Goal: Transaction & Acquisition: Download file/media

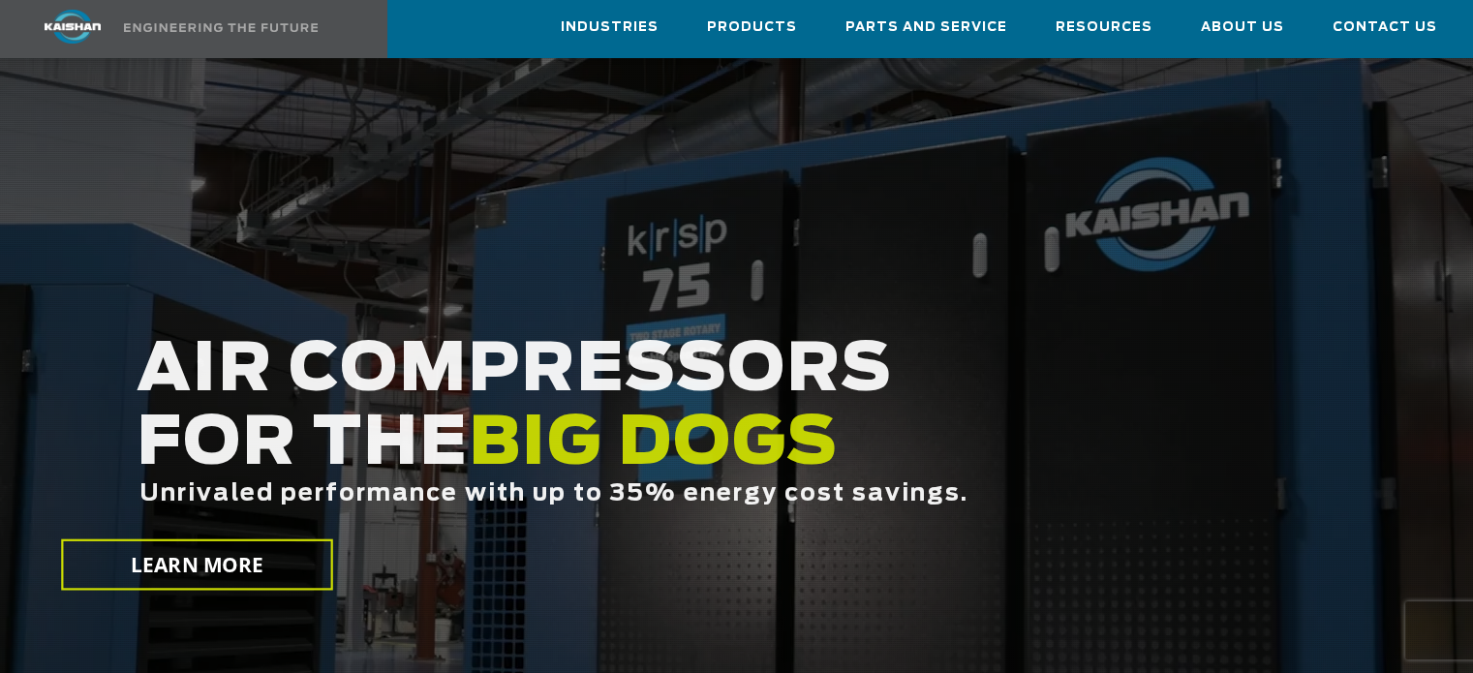
scroll to position [155, 0]
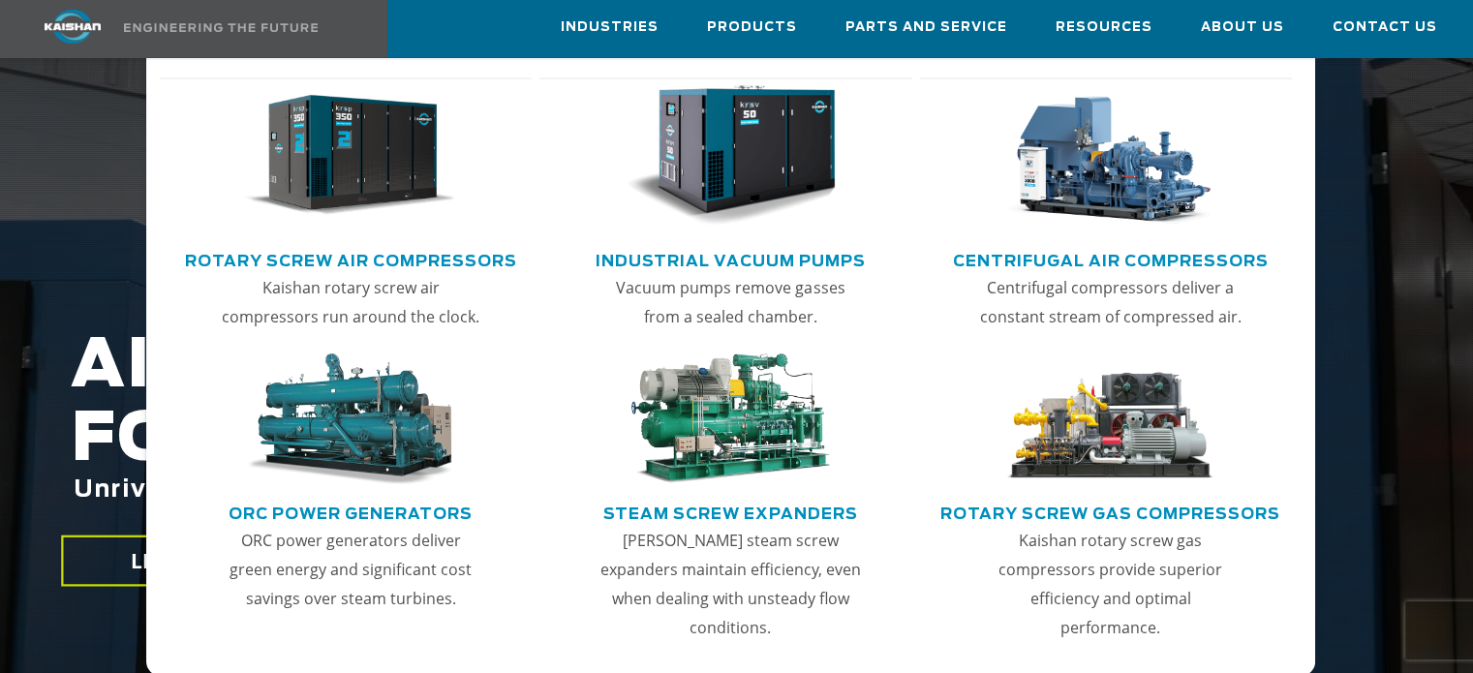
click at [1167, 255] on link "Centrifugal Air Compressors" at bounding box center [1111, 258] width 316 height 29
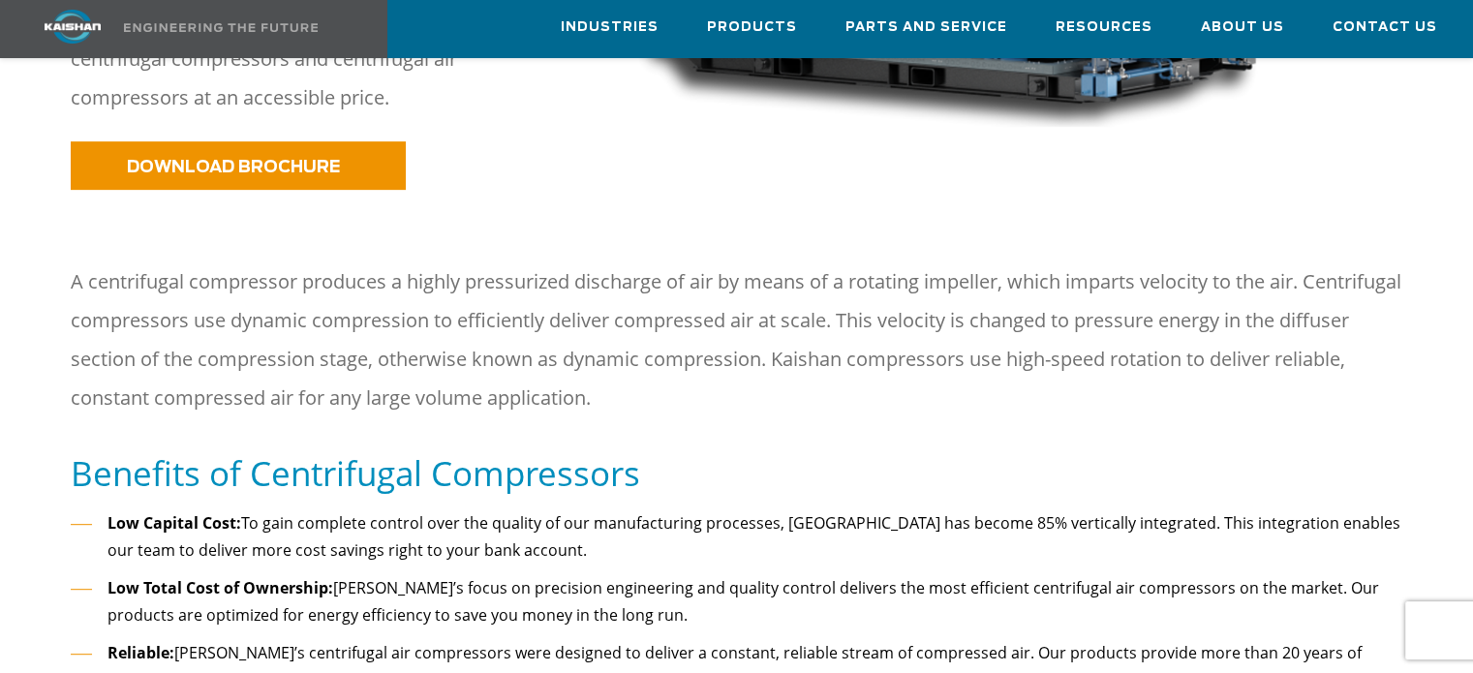
scroll to position [754, 0]
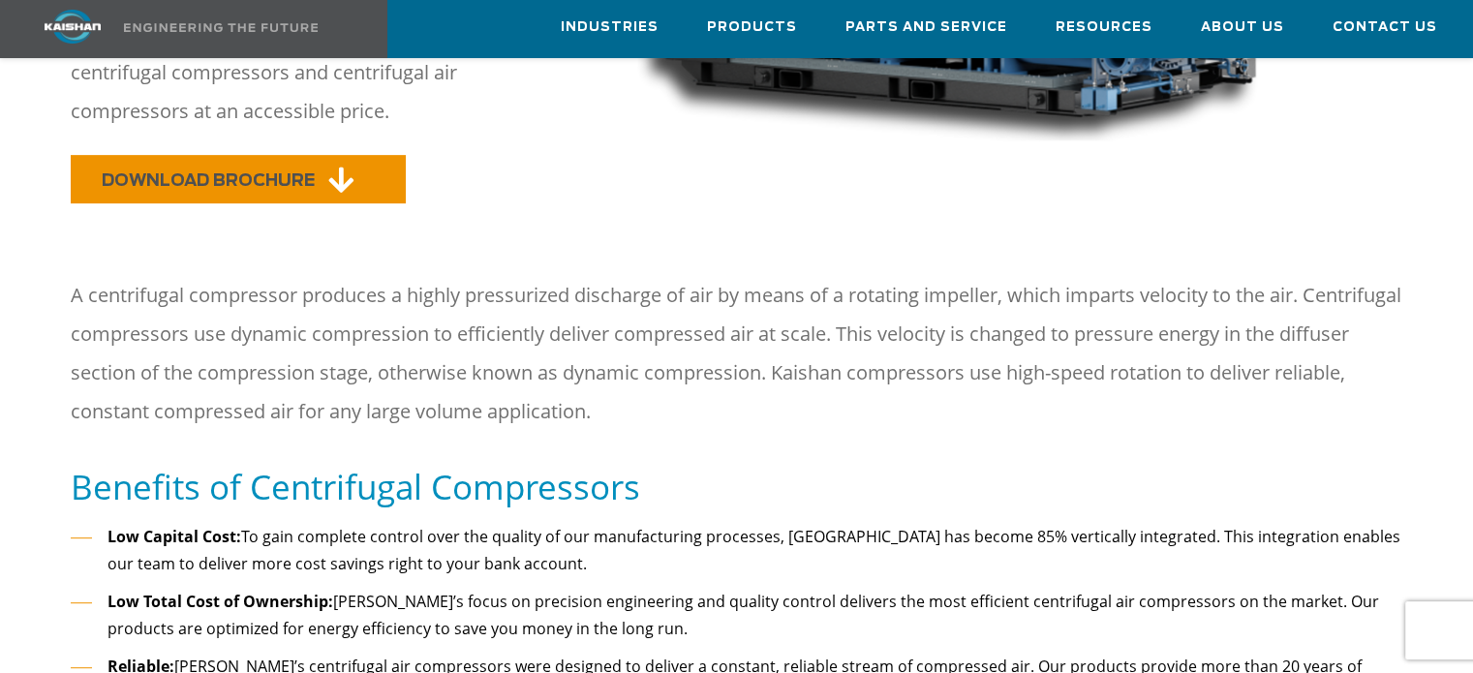
click at [373, 156] on link "DOWNLOAD BROCHURE" at bounding box center [238, 179] width 335 height 48
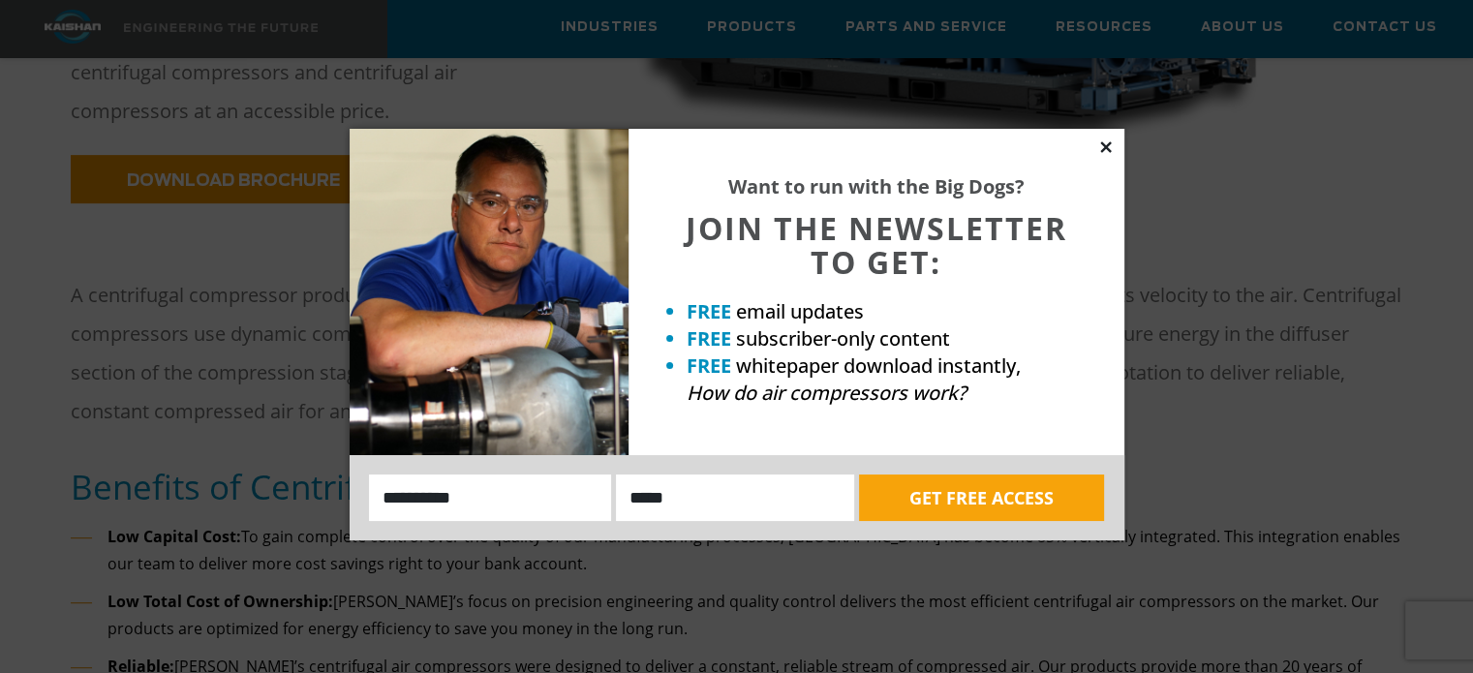
click at [1106, 146] on icon at bounding box center [1105, 146] width 11 height 11
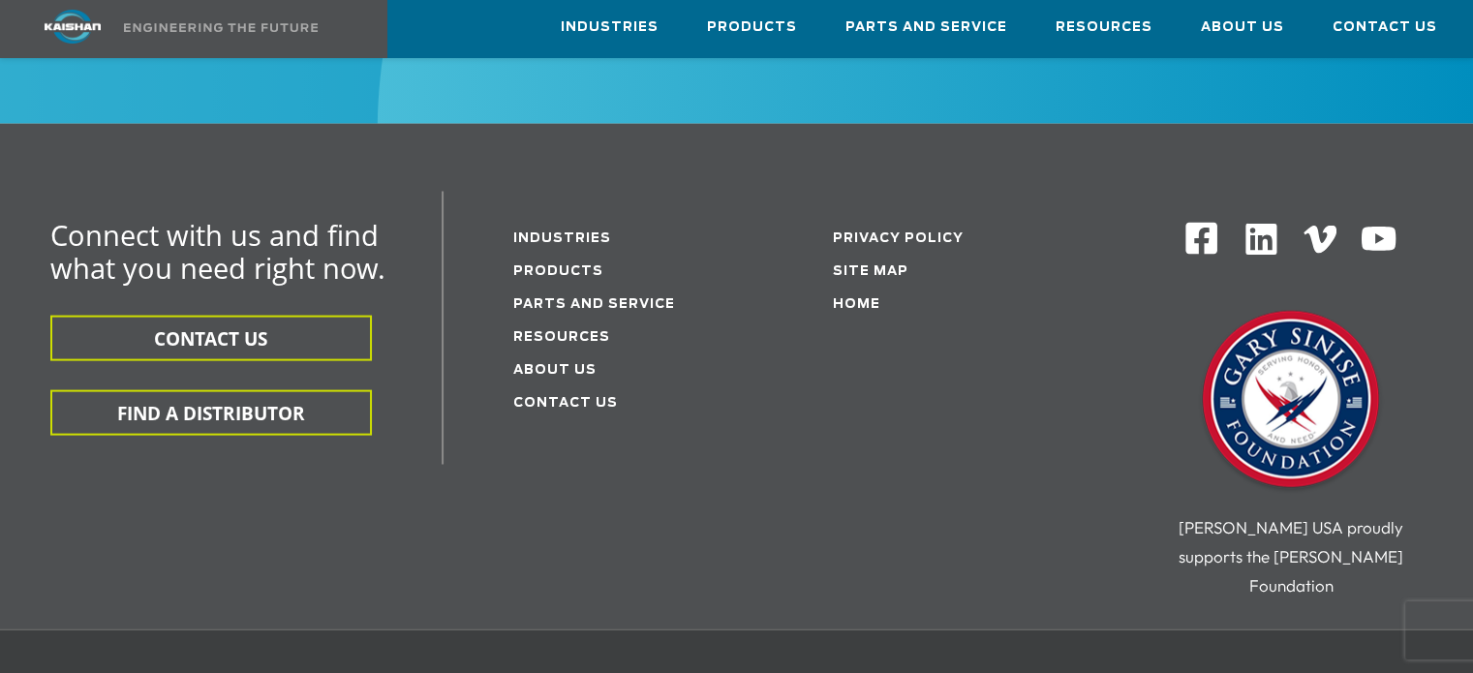
scroll to position [3943, 0]
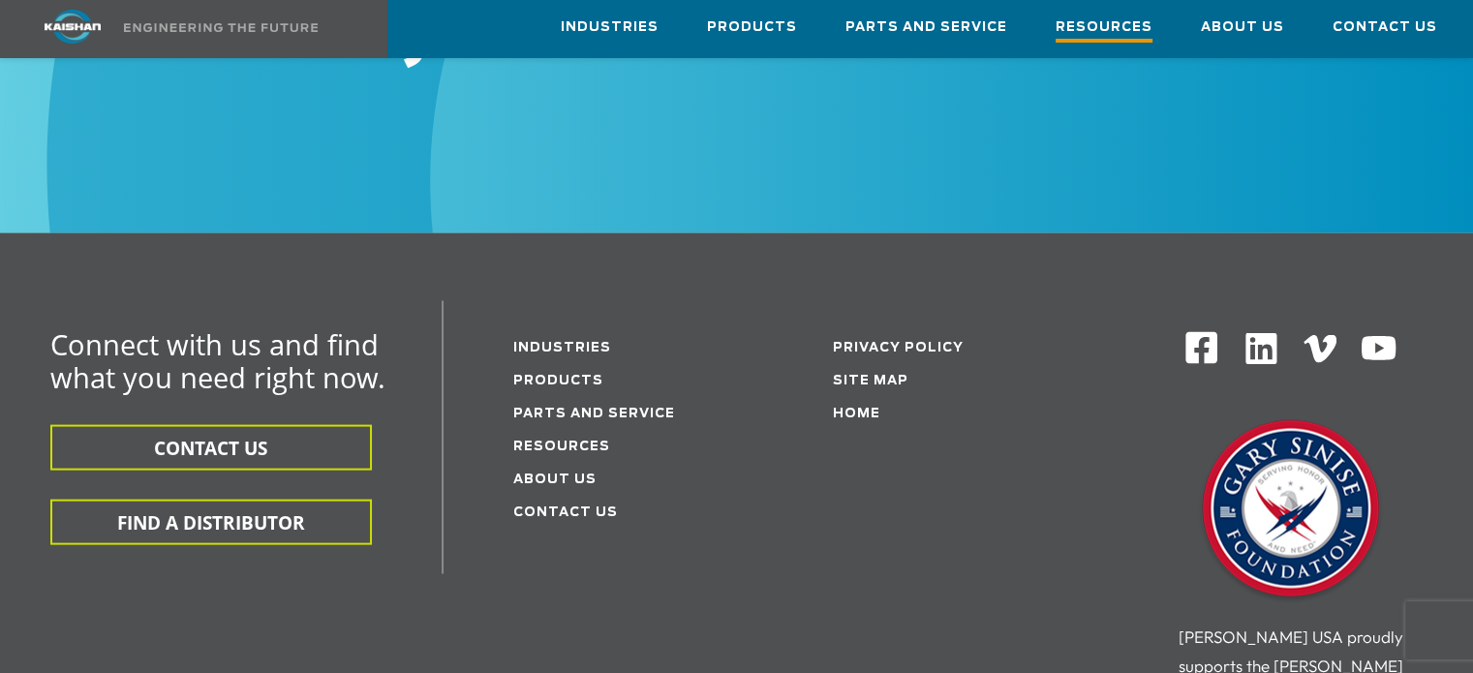
click at [1133, 38] on span "Resources" at bounding box center [1104, 29] width 97 height 26
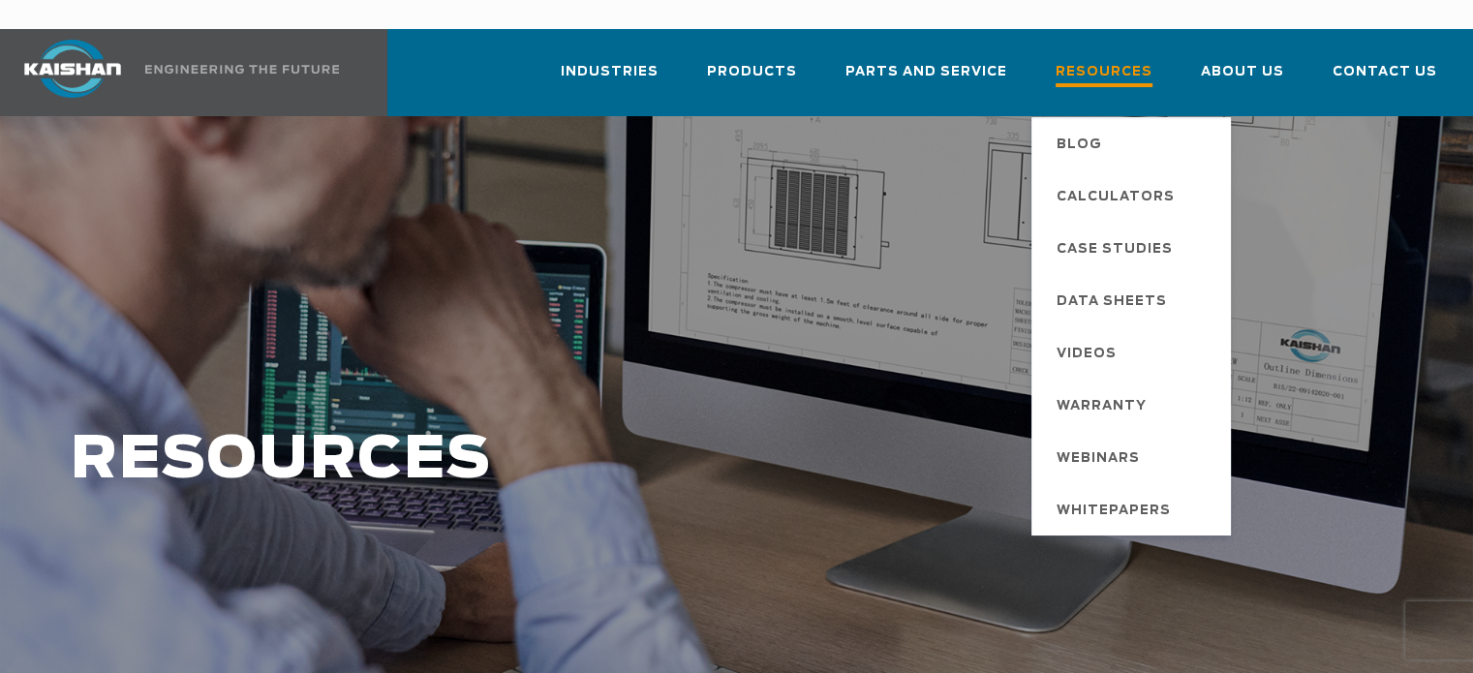
drag, startPoint x: 779, startPoint y: 345, endPoint x: 1100, endPoint y: 49, distance: 436.6
click at [1100, 61] on span "Resources" at bounding box center [1104, 74] width 97 height 26
click at [1123, 390] on span "Warranty" at bounding box center [1102, 406] width 90 height 33
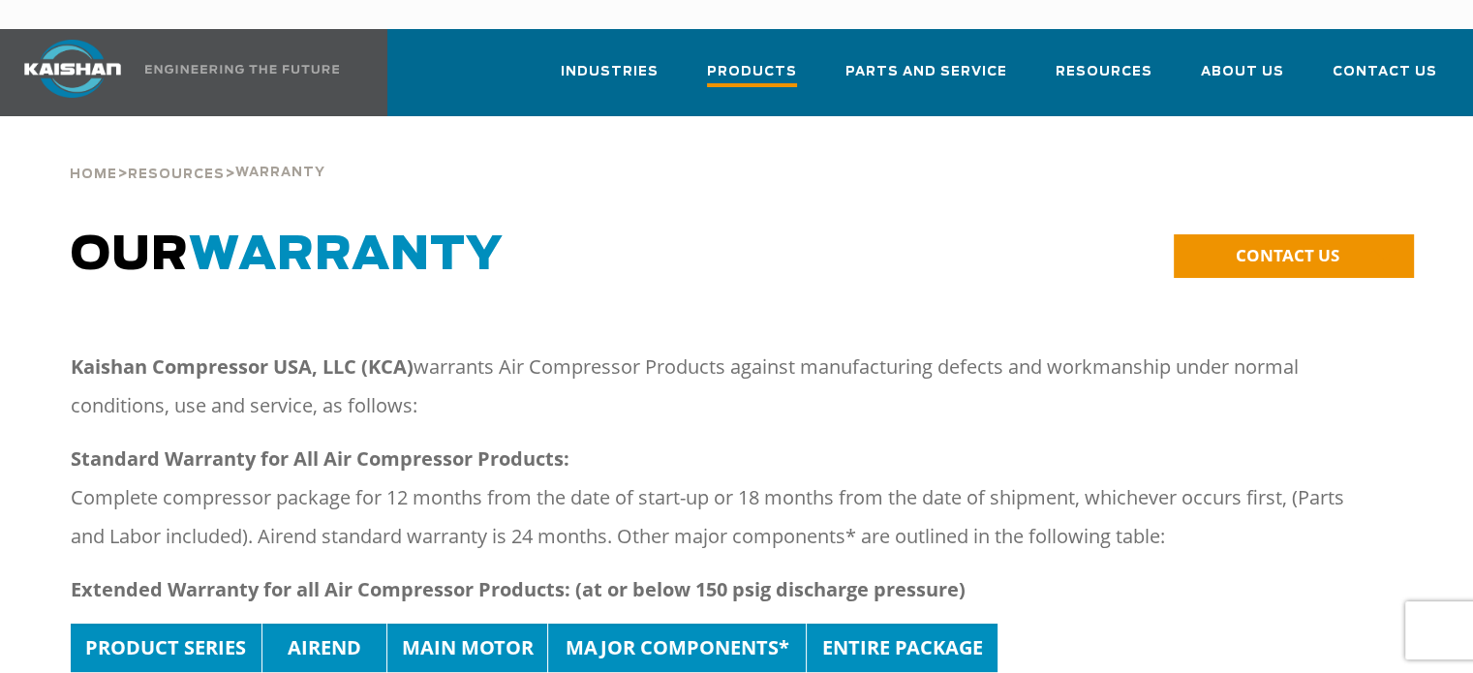
click at [788, 61] on span "Products" at bounding box center [752, 74] width 90 height 26
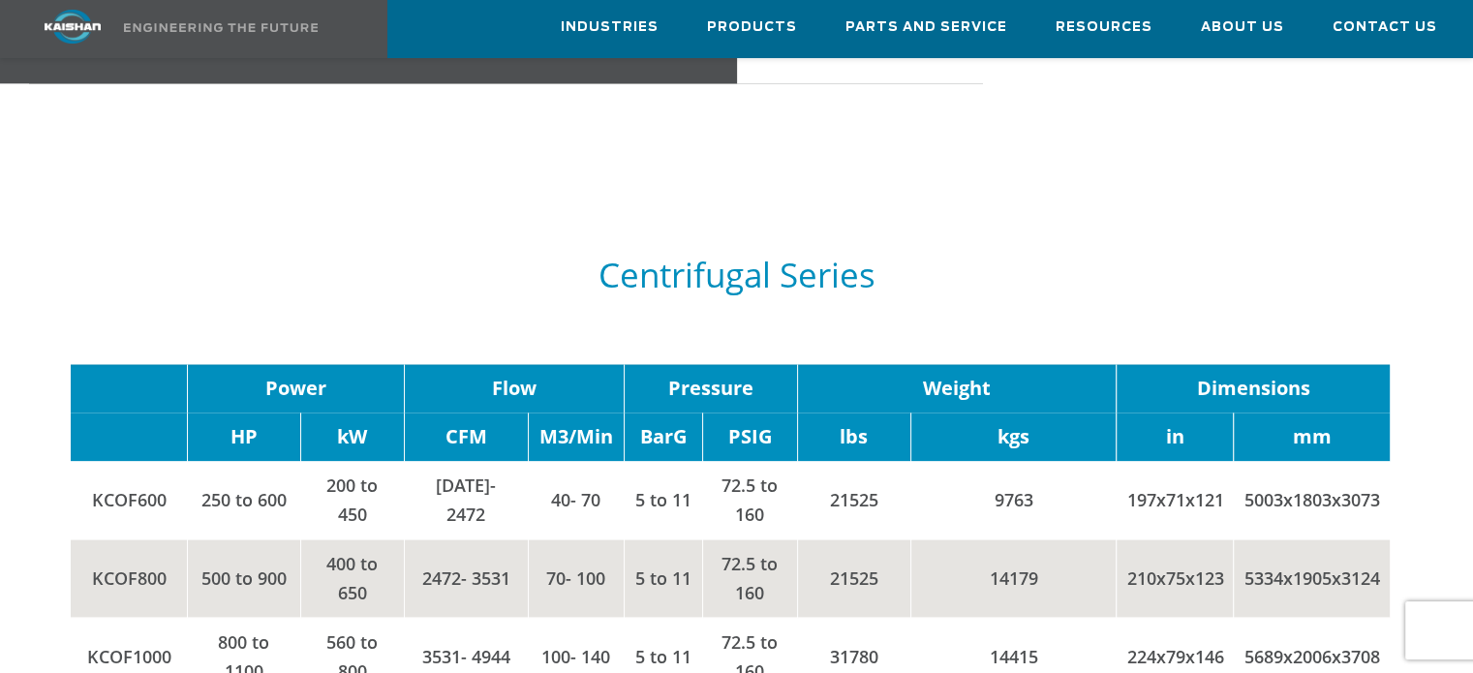
scroll to position [2297, 0]
